Goal: Task Accomplishment & Management: Use online tool/utility

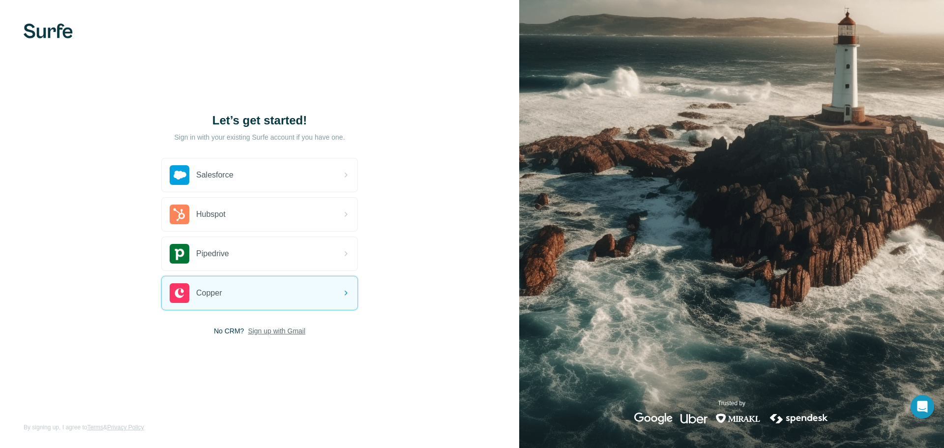
click at [283, 330] on span "Sign up with Gmail" at bounding box center [277, 331] width 58 height 10
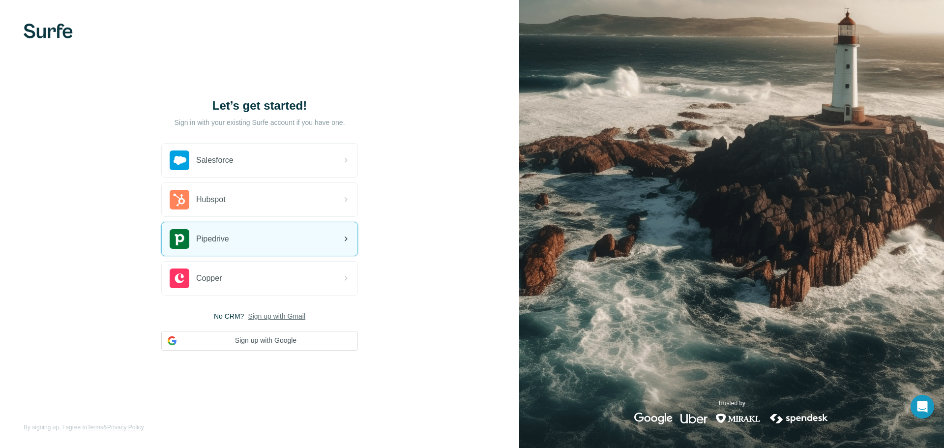
click at [259, 235] on div "Pipedrive" at bounding box center [260, 238] width 196 height 33
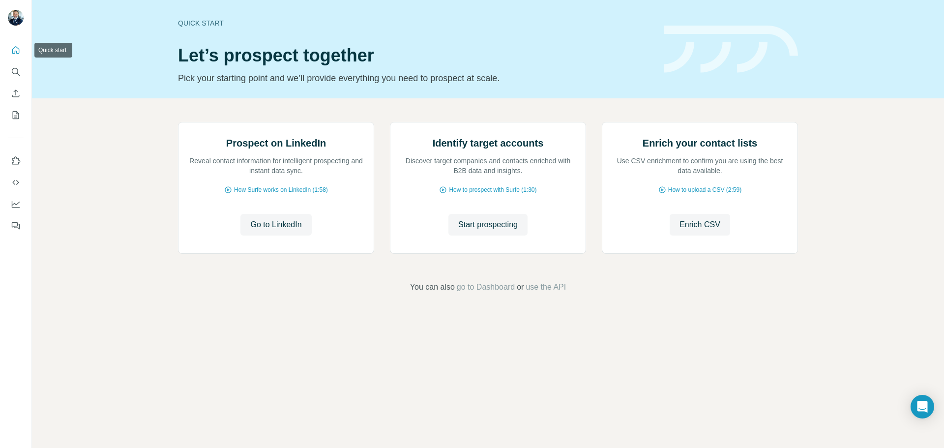
click at [19, 47] on icon "Quick start" at bounding box center [16, 50] width 10 height 10
click at [13, 50] on icon "Quick start" at bounding box center [15, 49] width 7 height 7
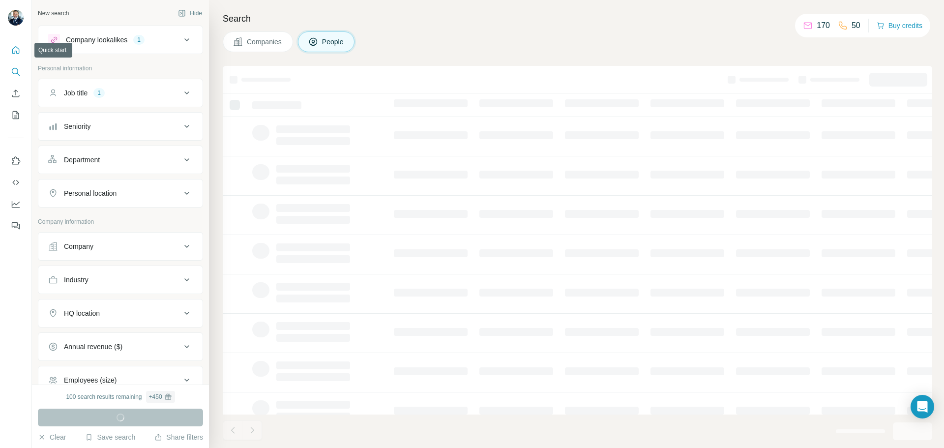
click at [14, 52] on icon "Quick start" at bounding box center [16, 50] width 10 height 10
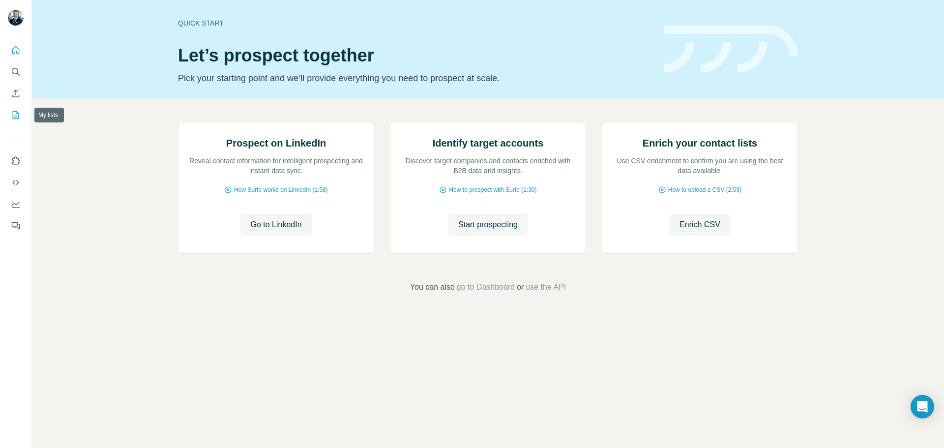
click at [14, 115] on icon "My lists" at bounding box center [16, 115] width 10 height 10
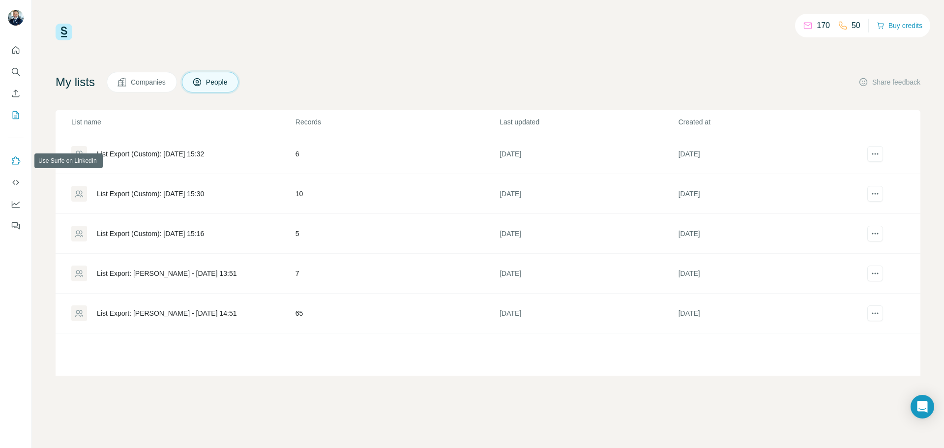
click at [17, 162] on icon "Use Surfe on LinkedIn" at bounding box center [16, 161] width 10 height 10
